Goal: Transaction & Acquisition: Book appointment/travel/reservation

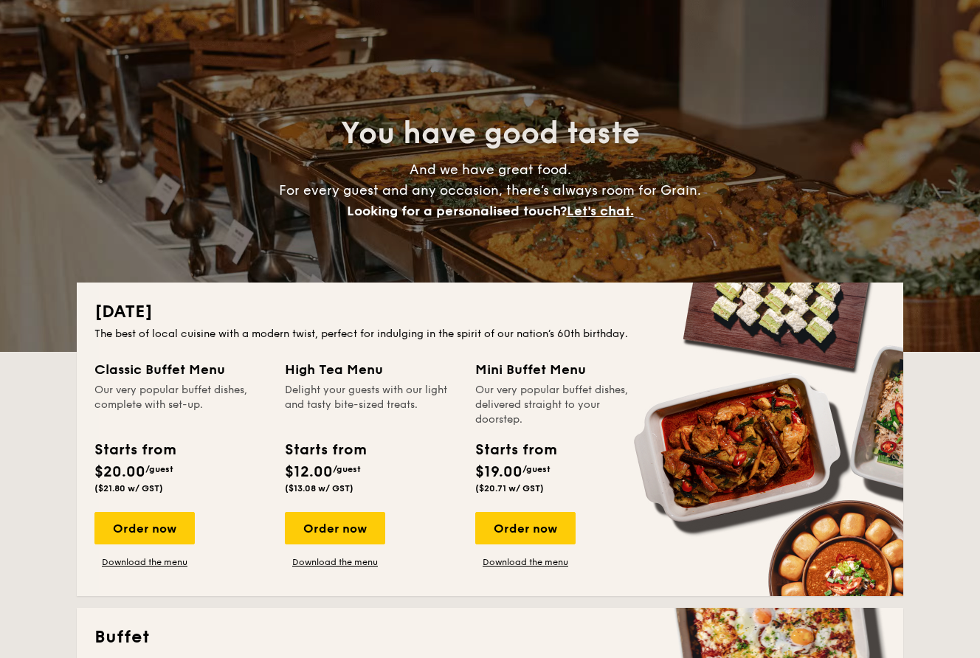
scroll to position [82, 0]
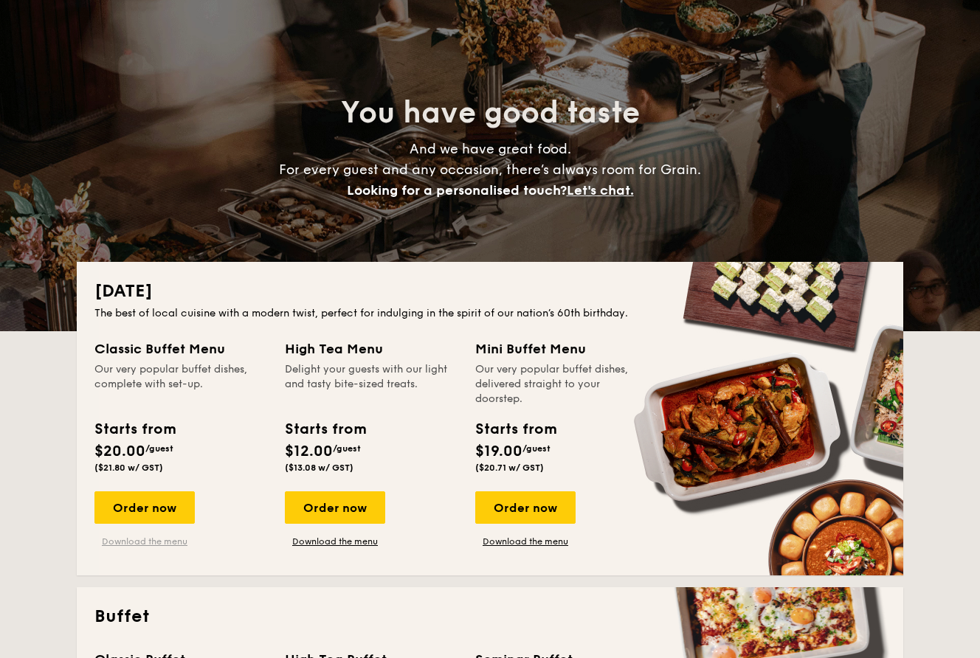
click at [156, 539] on link "Download the menu" at bounding box center [144, 541] width 100 height 12
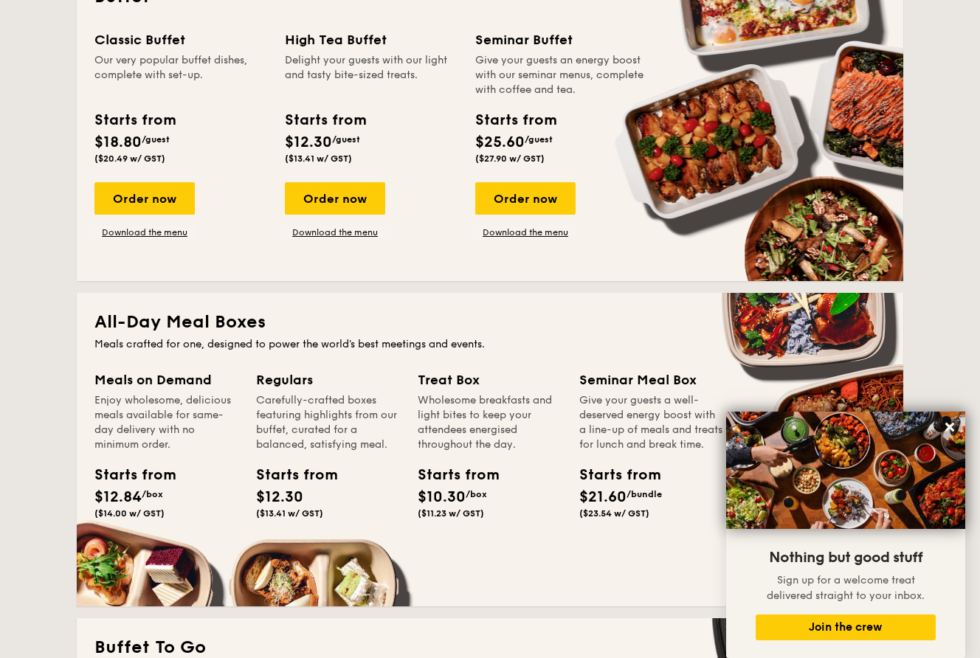
scroll to position [590, 0]
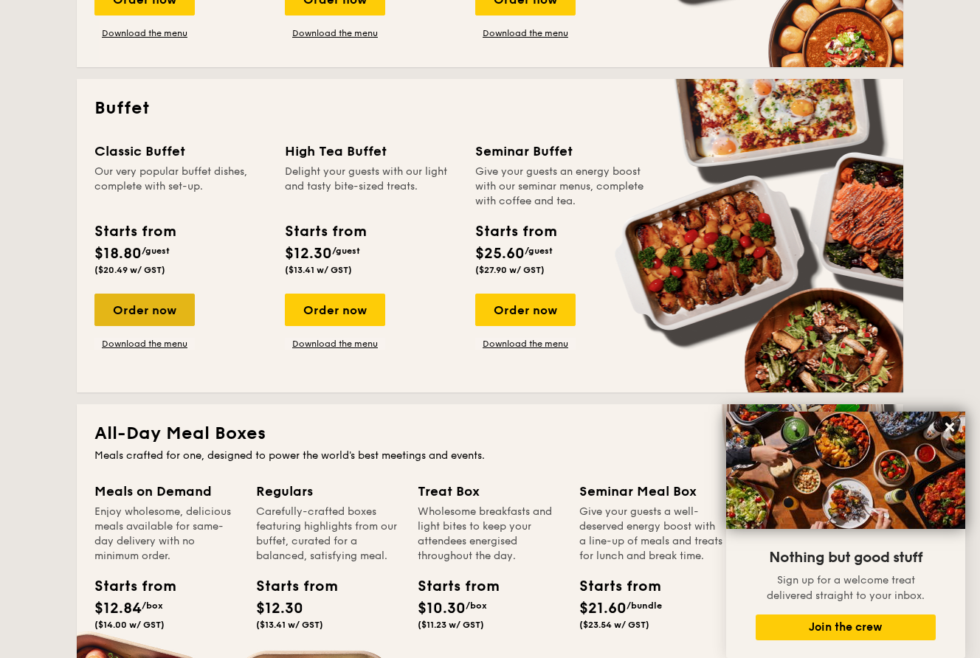
click at [164, 298] on div "Order now" at bounding box center [144, 310] width 100 height 32
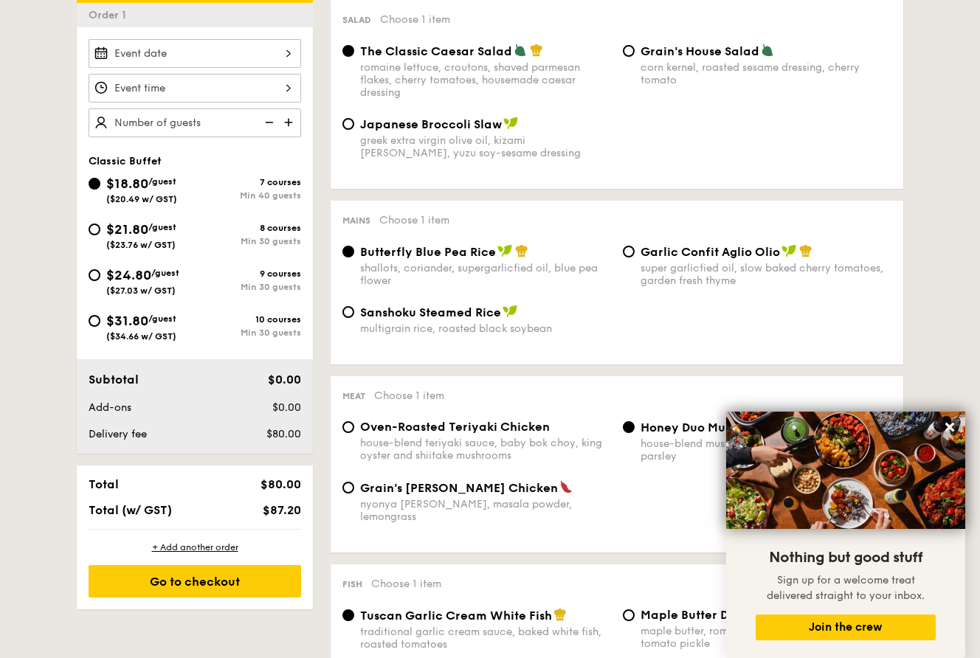
scroll to position [423, 0]
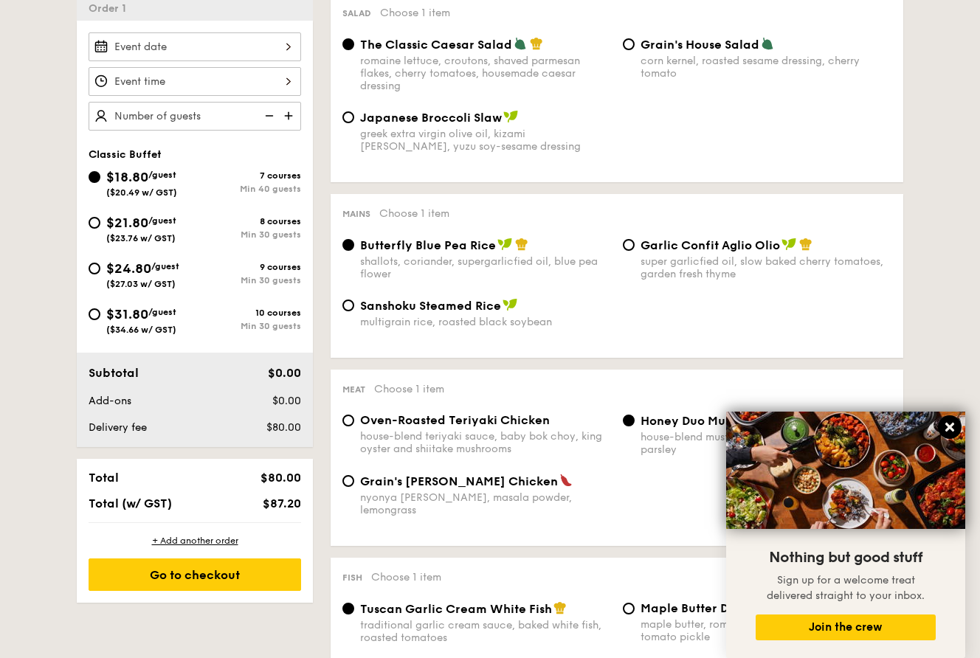
click at [951, 429] on icon at bounding box center [949, 427] width 9 height 9
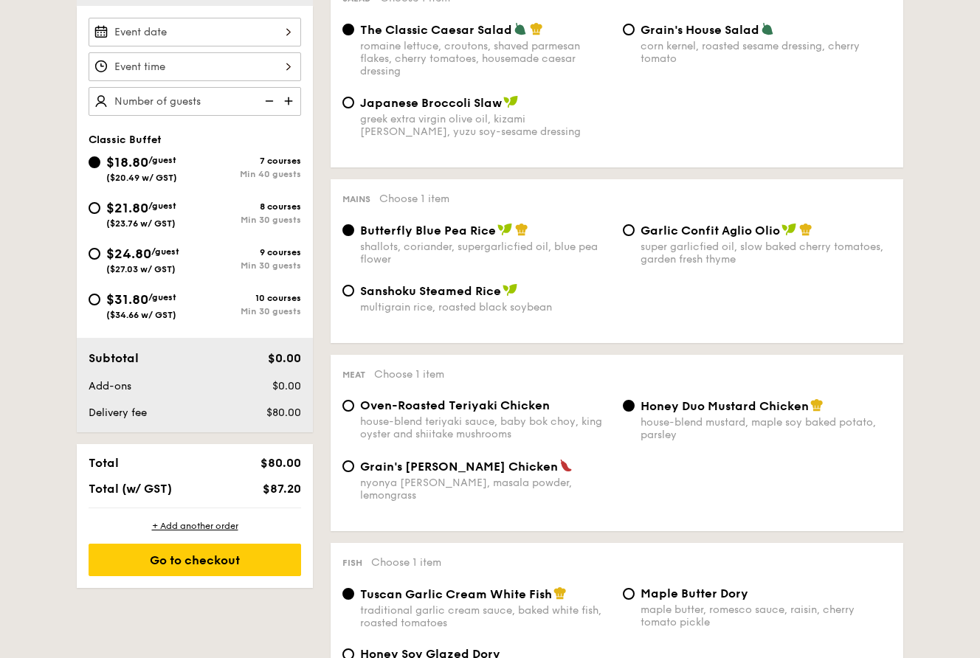
scroll to position [81, 0]
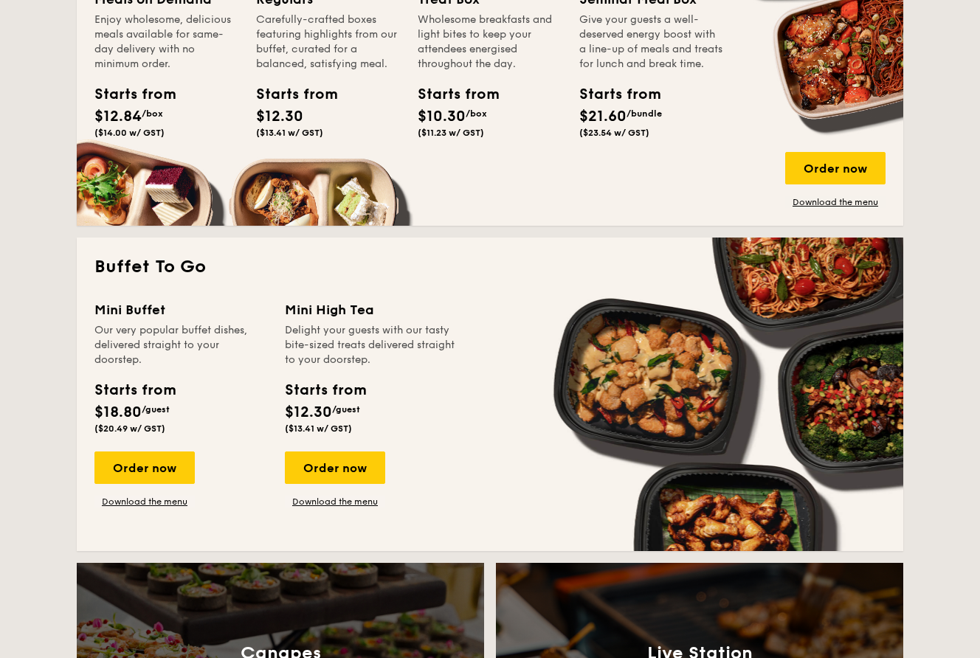
scroll to position [1089, 0]
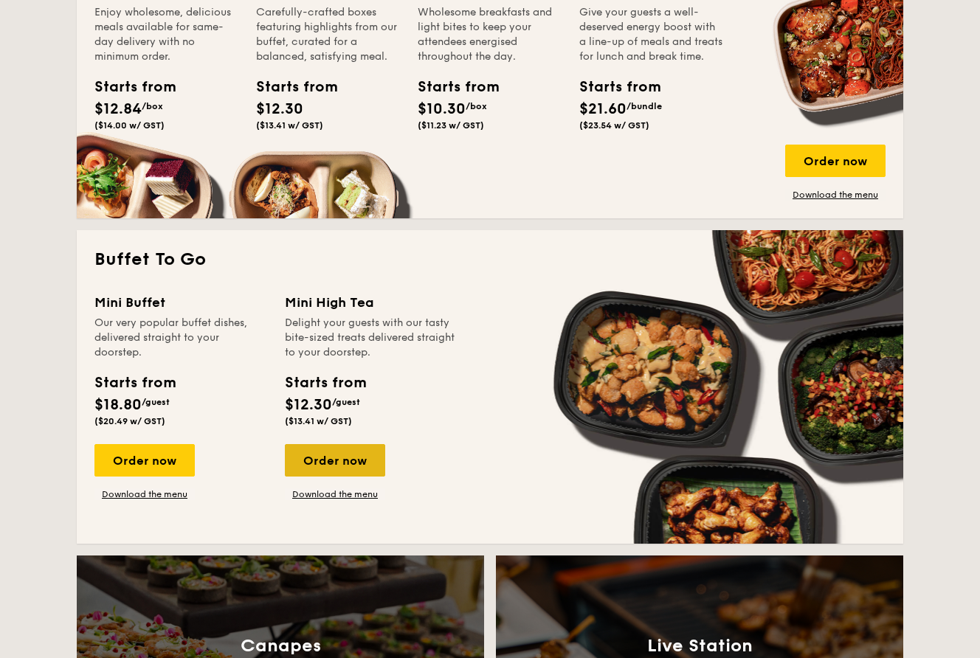
click at [358, 447] on div "Order now" at bounding box center [335, 460] width 100 height 32
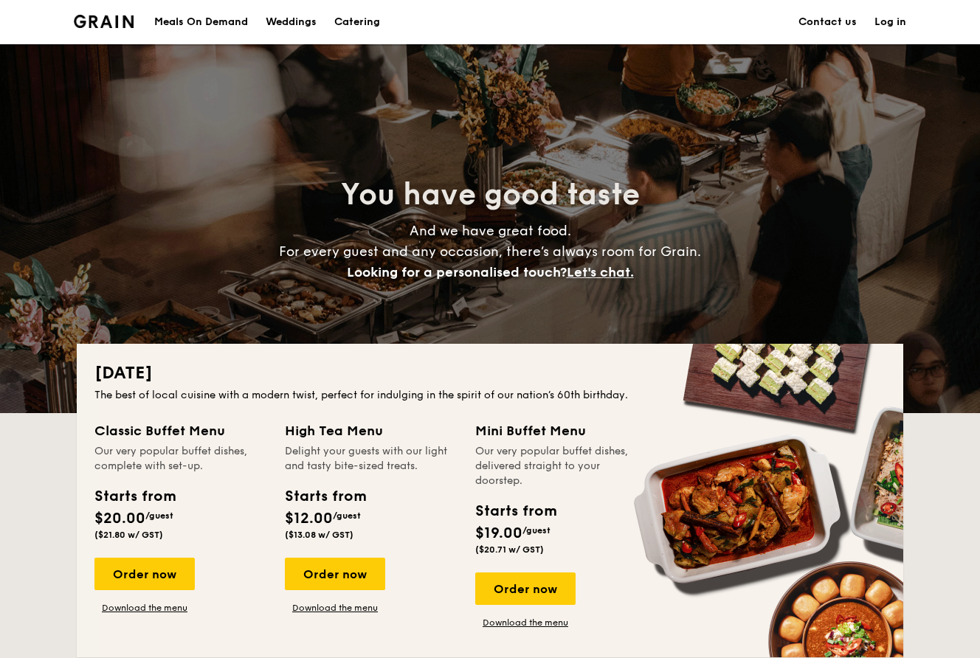
scroll to position [2702, 0]
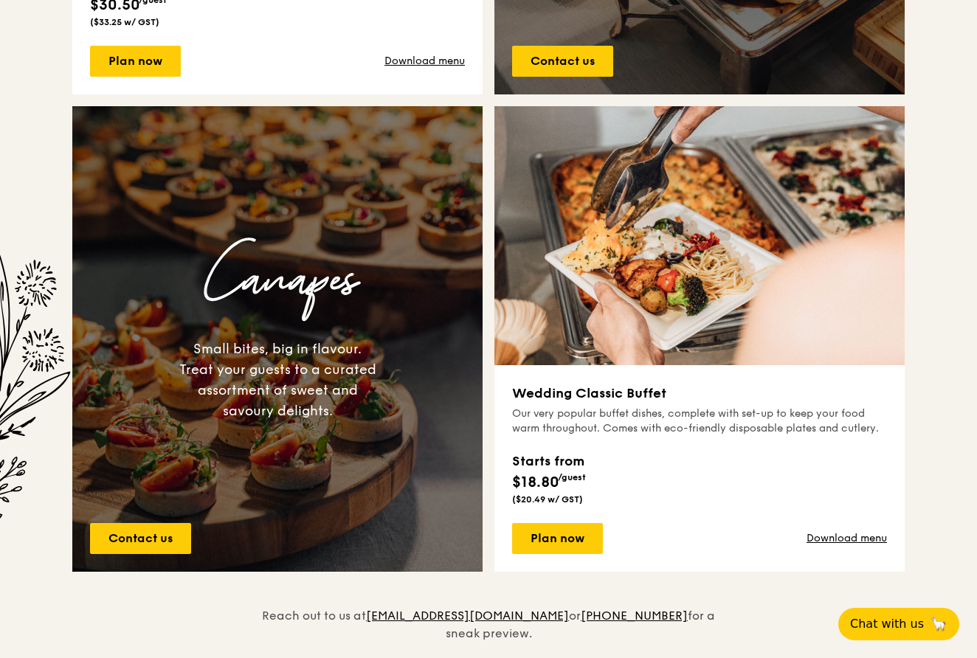
scroll to position [937, 0]
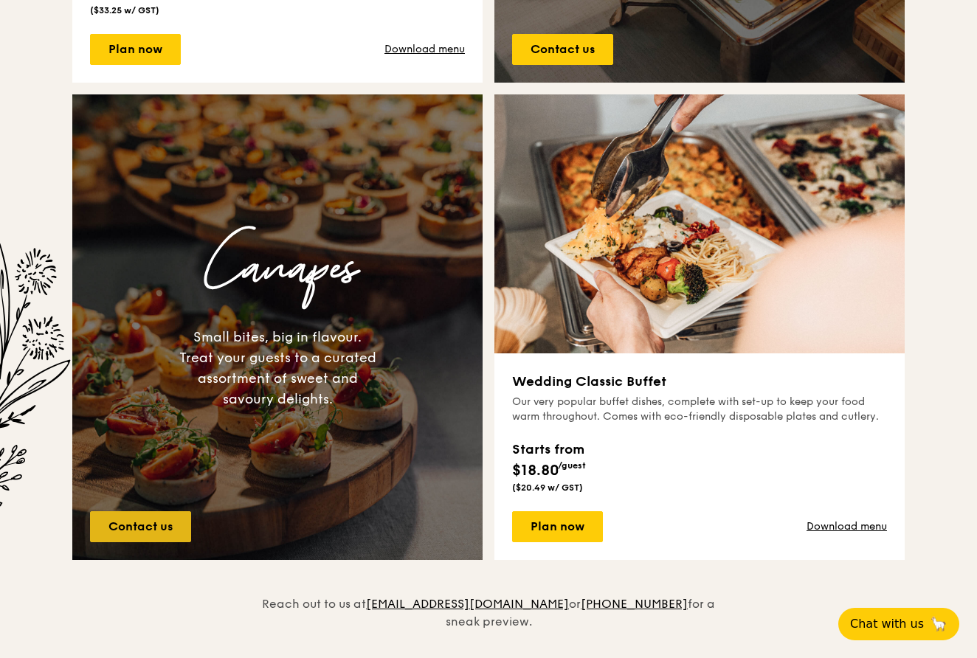
click at [132, 527] on link "Contact us" at bounding box center [140, 526] width 101 height 31
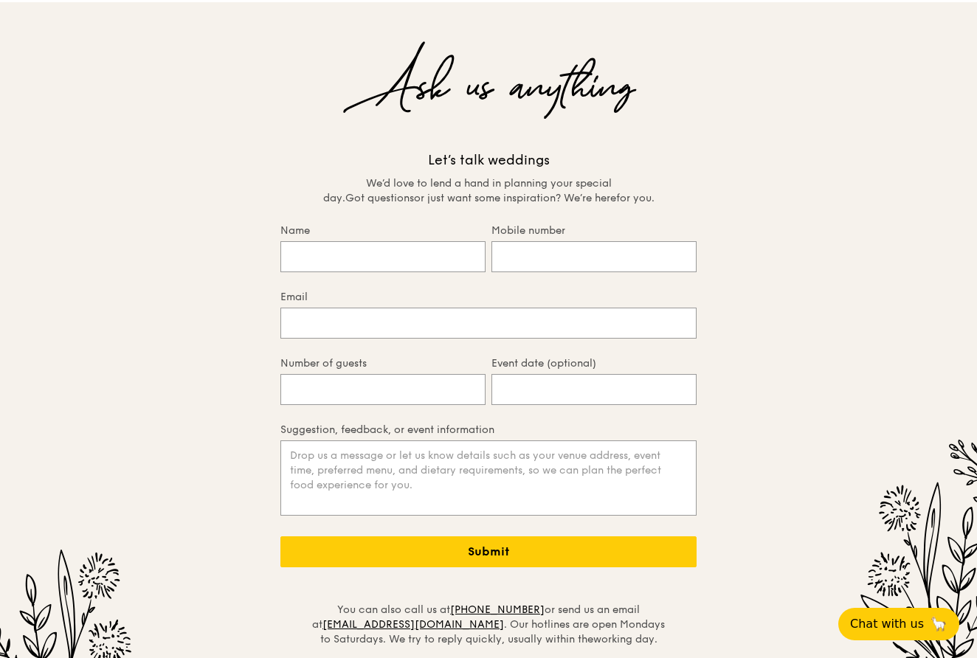
scroll to position [3083, 0]
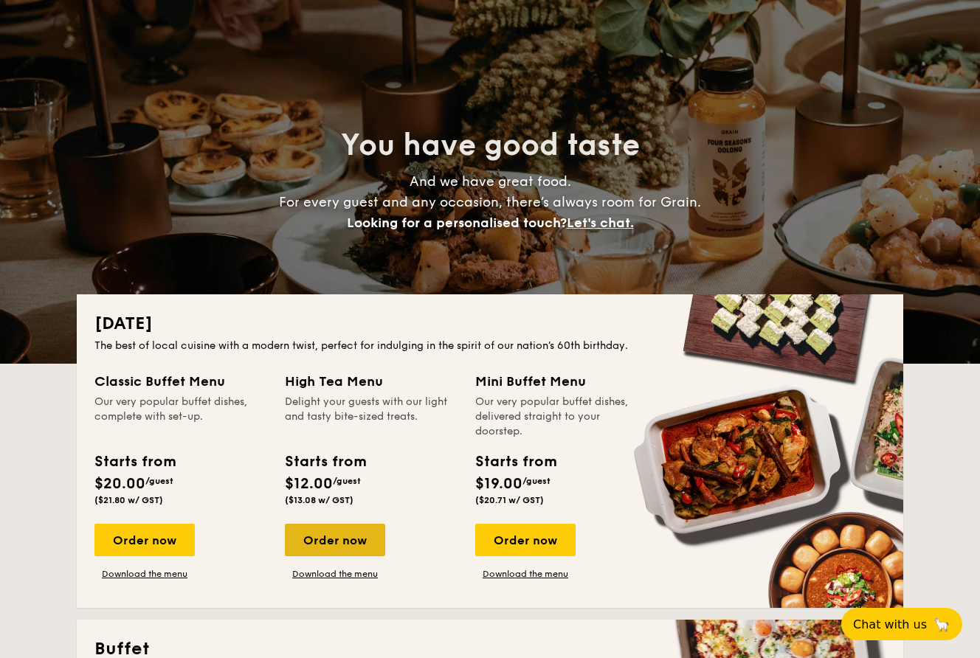
click at [353, 529] on div "Order now" at bounding box center [335, 540] width 100 height 32
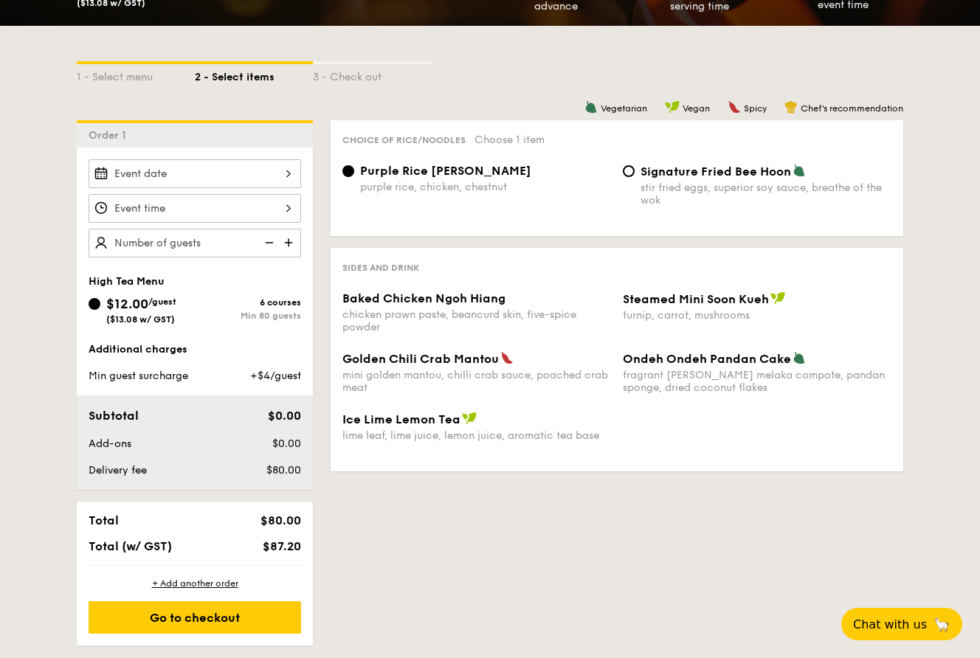
scroll to position [297, 0]
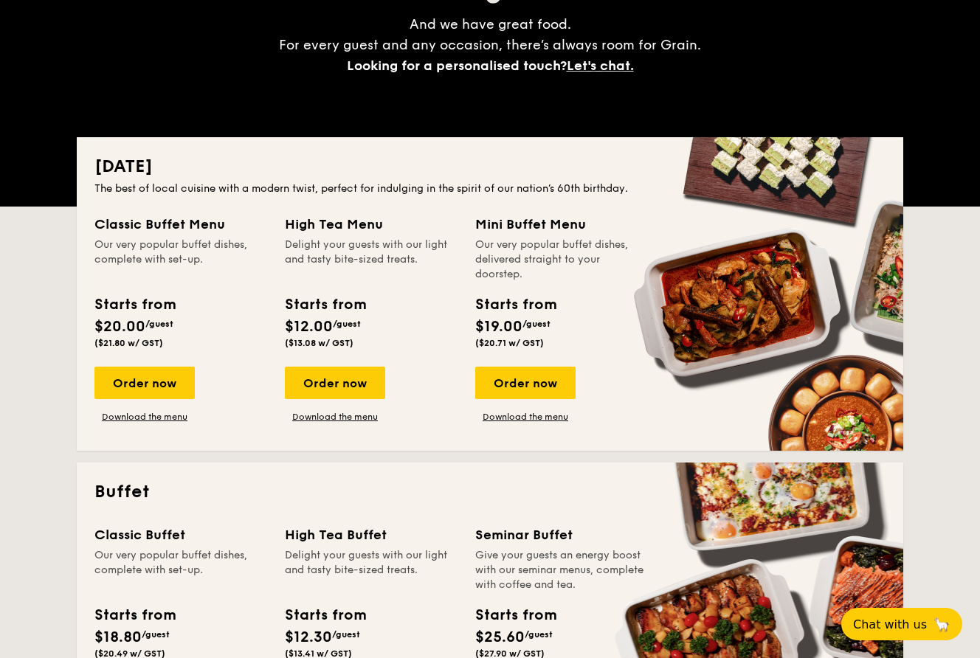
scroll to position [372, 0]
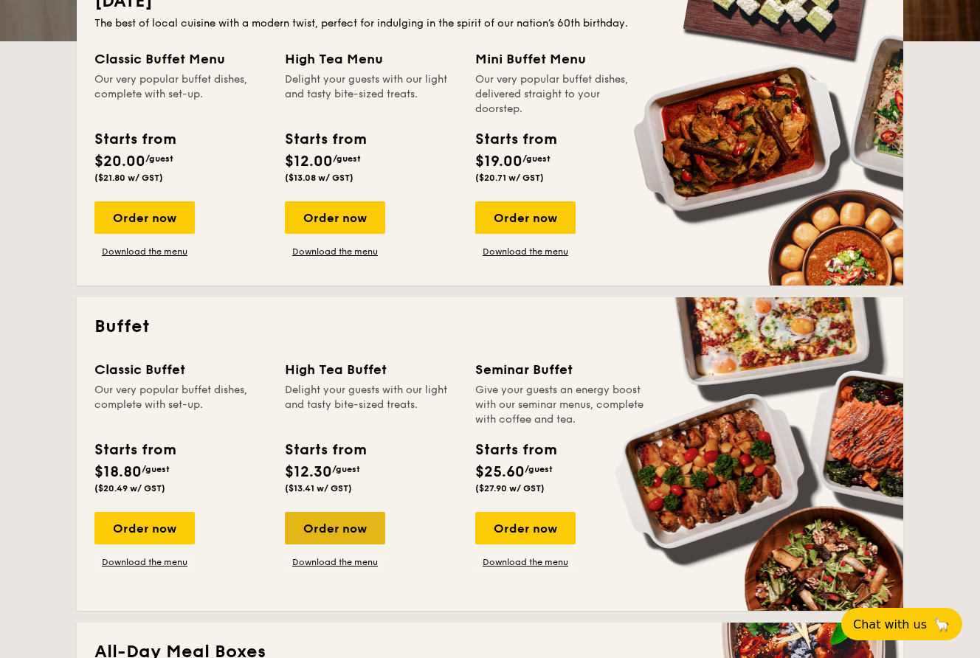
click at [338, 527] on div "Order now" at bounding box center [335, 528] width 100 height 32
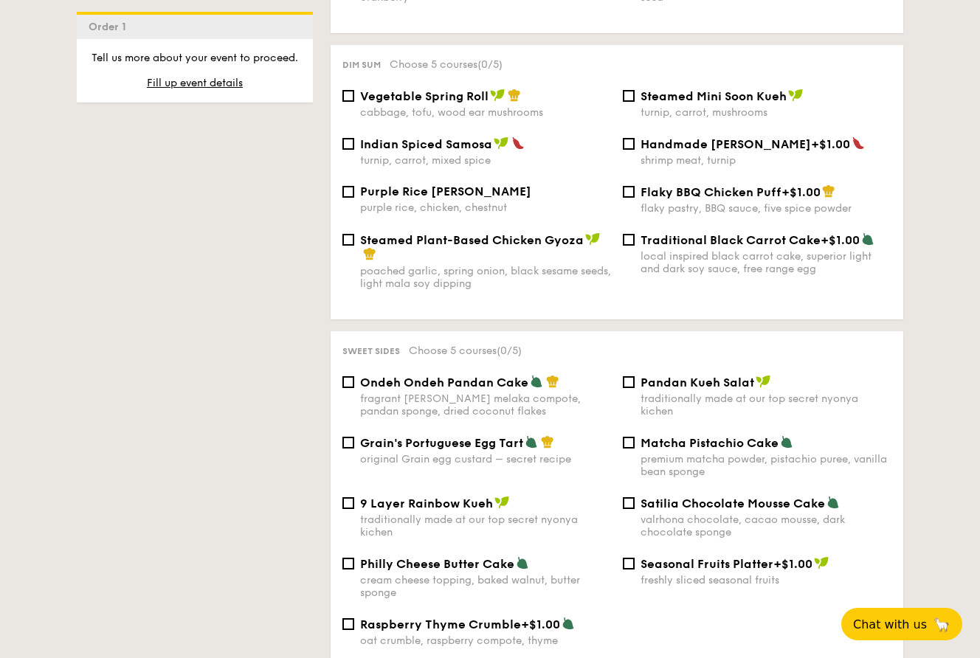
scroll to position [1300, 0]
click at [207, 80] on span "Fill up event details" at bounding box center [195, 83] width 96 height 13
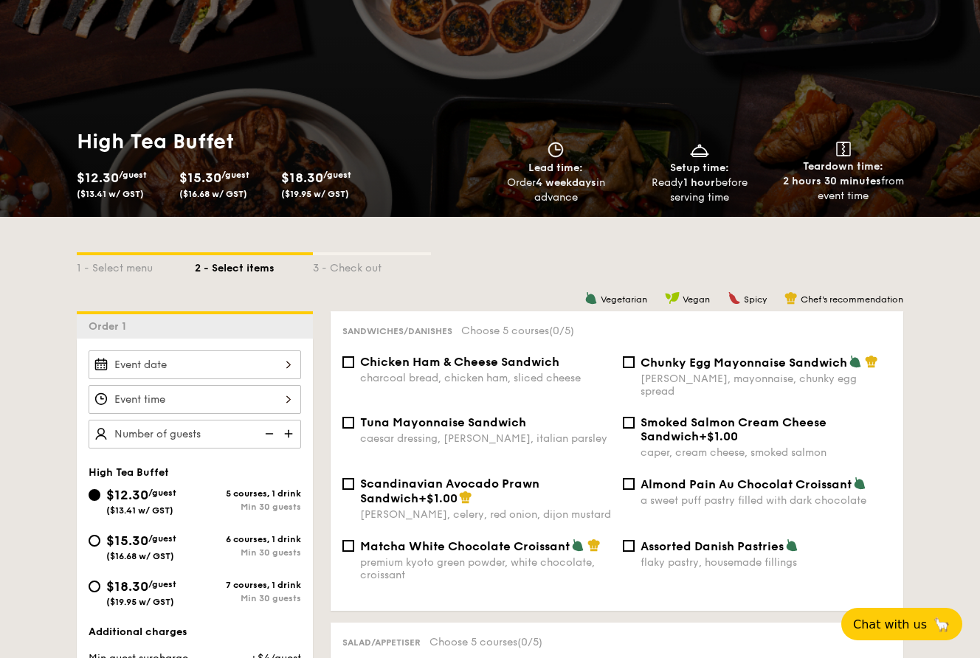
scroll to position [0, 0]
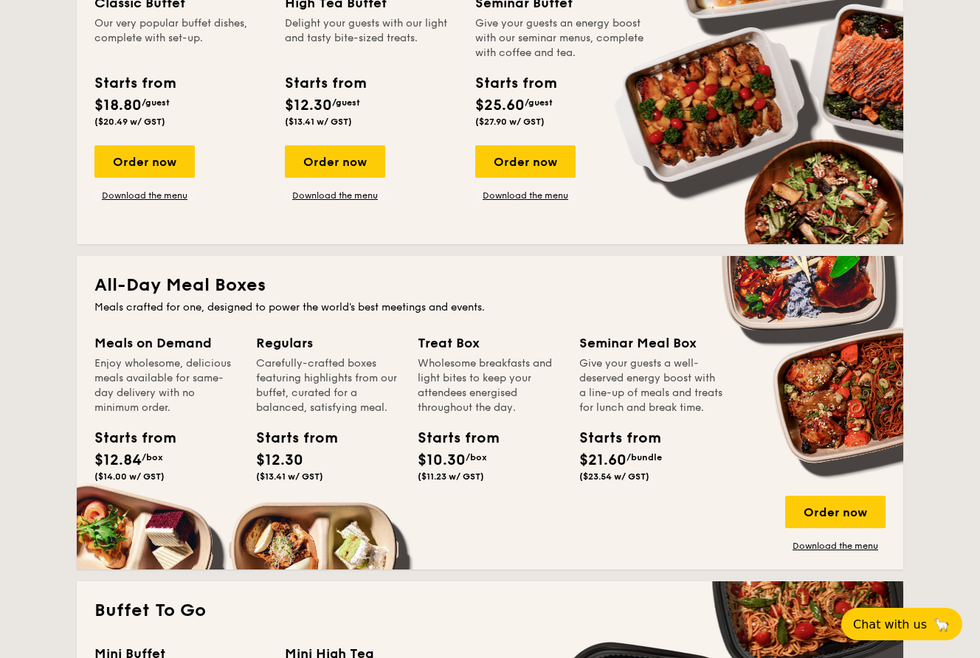
scroll to position [744, 0]
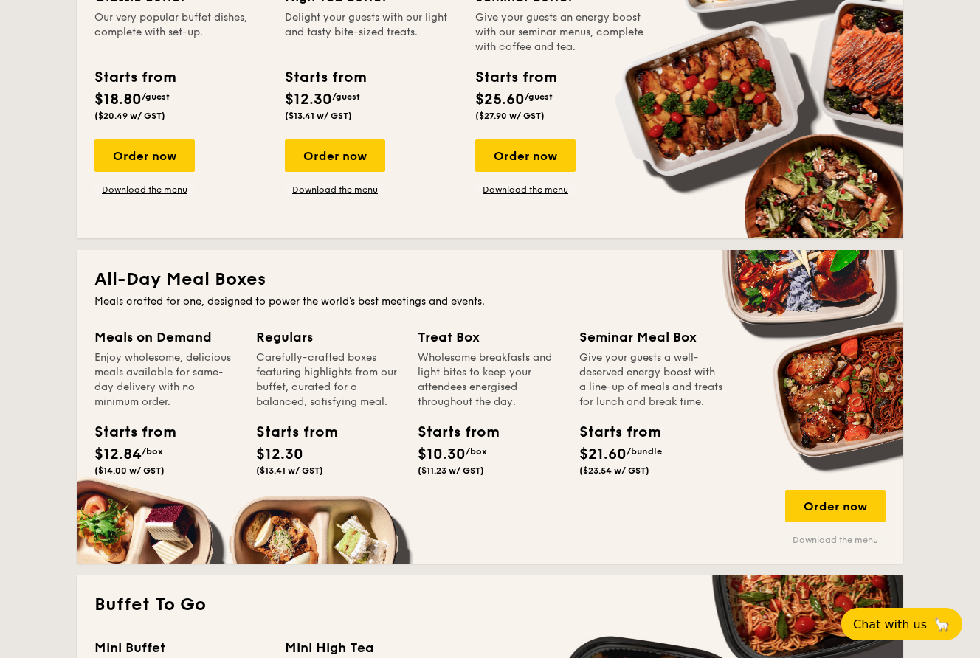
click at [833, 538] on link "Download the menu" at bounding box center [835, 540] width 100 height 12
